Goal: Task Accomplishment & Management: Manage account settings

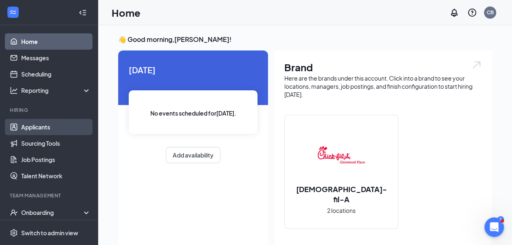
click at [56, 125] on link "Applicants" at bounding box center [56, 127] width 70 height 16
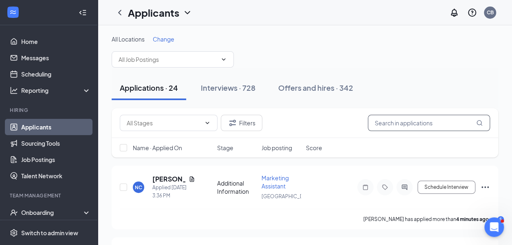
click at [393, 124] on input "text" at bounding box center [429, 123] width 122 height 16
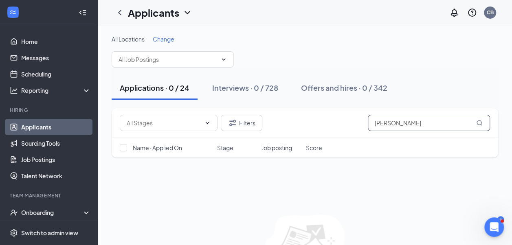
type input "[PERSON_NAME]"
drag, startPoint x: 426, startPoint y: 123, endPoint x: 346, endPoint y: 132, distance: 80.4
click at [346, 132] on div "Filters [PERSON_NAME]" at bounding box center [305, 123] width 386 height 30
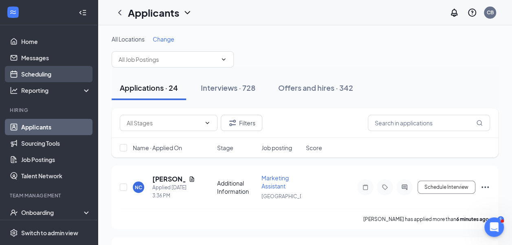
click at [66, 72] on link "Scheduling" at bounding box center [56, 74] width 70 height 16
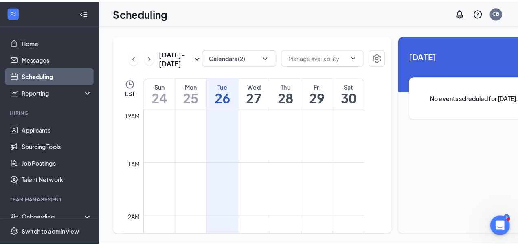
scroll to position [400, 0]
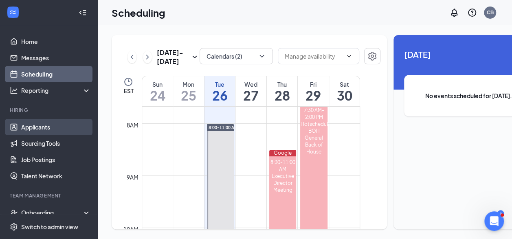
click at [46, 125] on link "Applicants" at bounding box center [56, 127] width 70 height 16
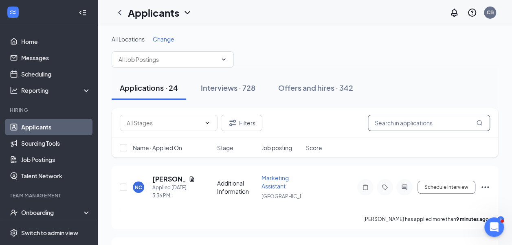
click at [387, 125] on input "text" at bounding box center [429, 123] width 122 height 16
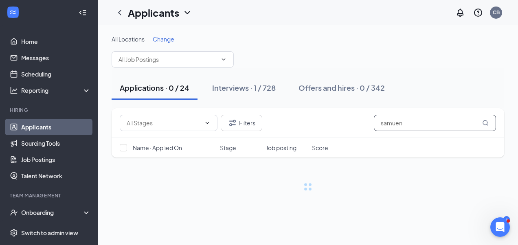
type input "samuen"
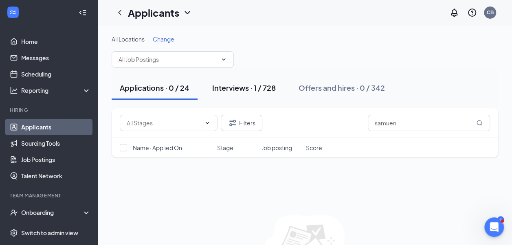
click at [267, 91] on div "Interviews · 1 / 728" at bounding box center [244, 88] width 64 height 10
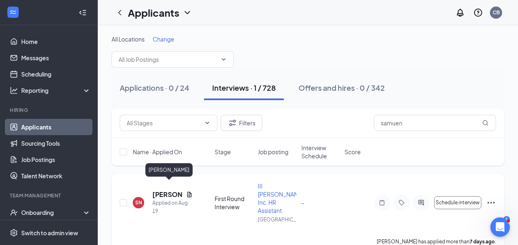
click at [156, 190] on h5 "[PERSON_NAME]" at bounding box center [167, 194] width 31 height 9
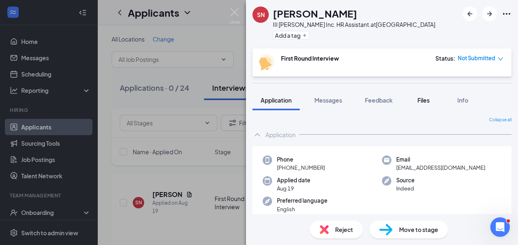
click at [430, 103] on div "Files" at bounding box center [423, 100] width 16 height 8
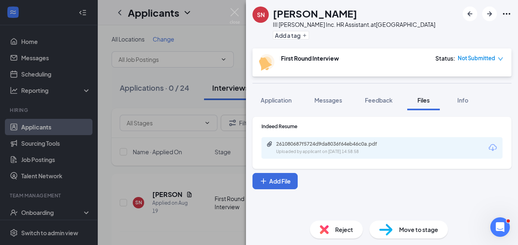
click at [490, 148] on icon "Download" at bounding box center [493, 148] width 10 height 10
